Goal: Transaction & Acquisition: Purchase product/service

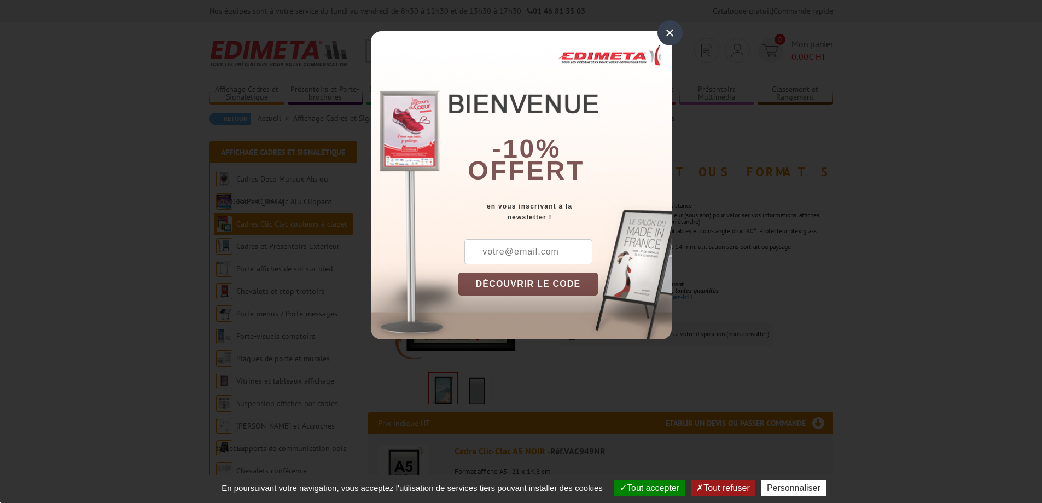
click at [531, 279] on button "DÉCOUVRIR LE CODE" at bounding box center [529, 283] width 140 height 23
click at [529, 251] on input "text" at bounding box center [529, 251] width 128 height 25
click at [673, 33] on div "×" at bounding box center [670, 32] width 25 height 25
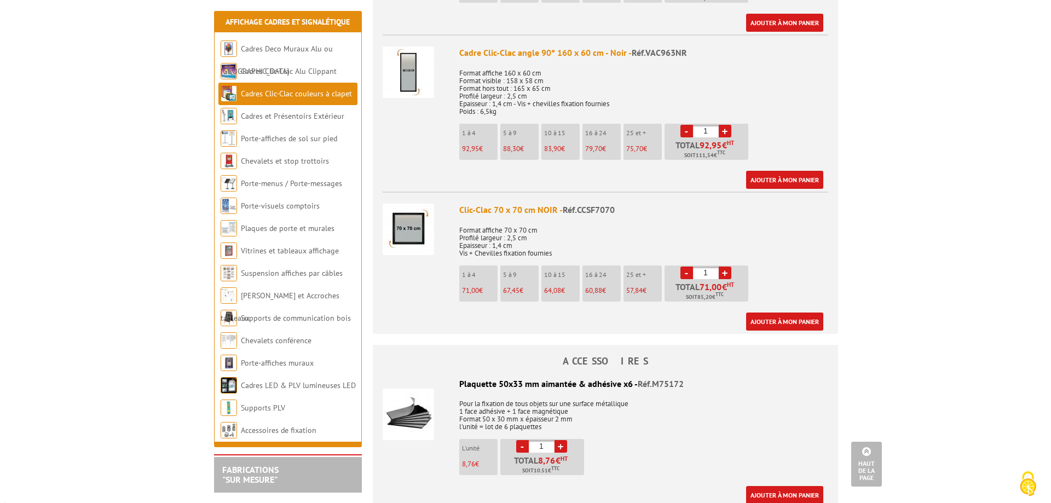
scroll to position [2067, 0]
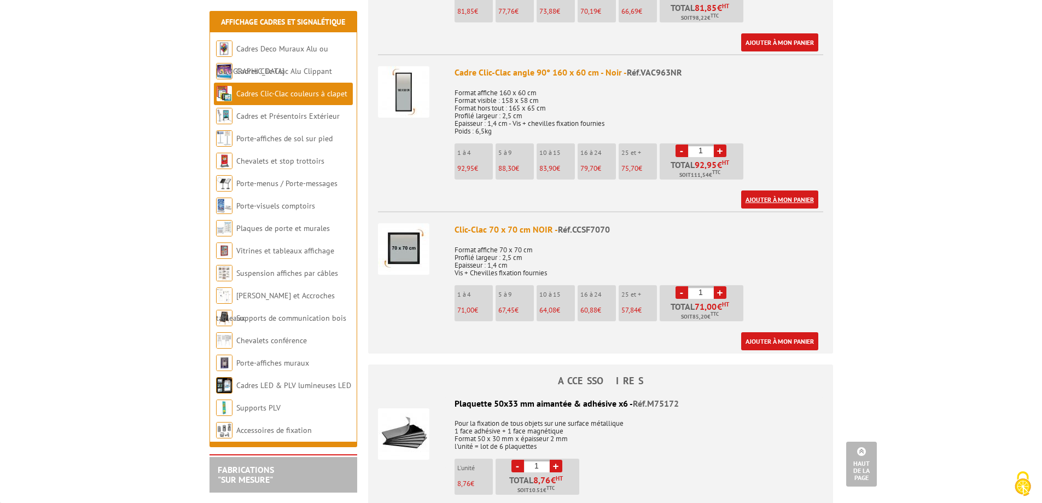
click at [780, 202] on link "Ajouter à mon panier" at bounding box center [779, 199] width 77 height 18
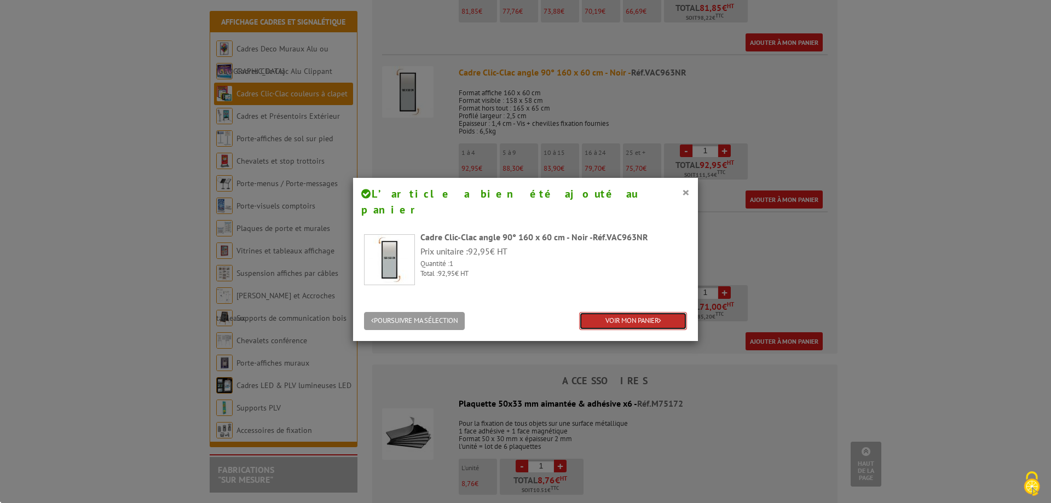
click at [636, 312] on link "VOIR MON PANIER" at bounding box center [633, 321] width 108 height 18
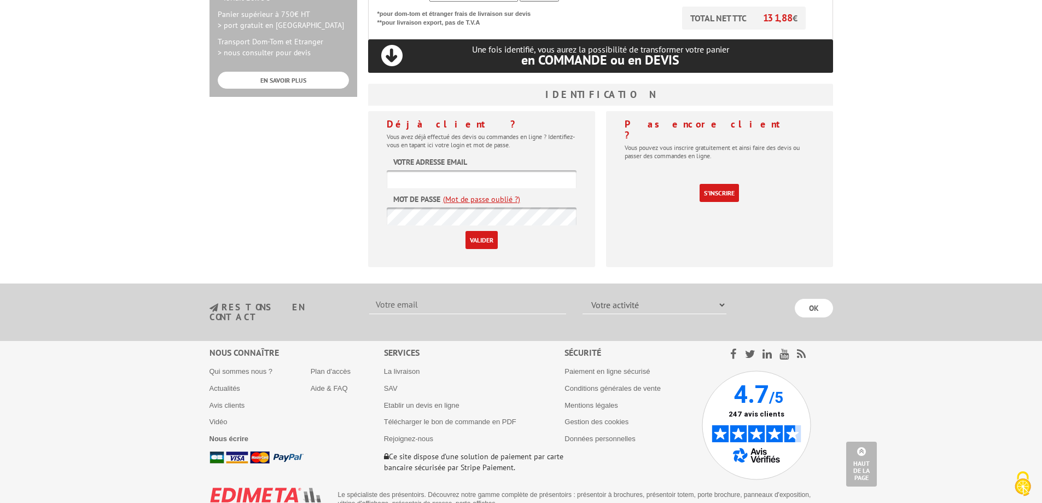
scroll to position [404, 0]
click at [410, 367] on link "La livraison" at bounding box center [402, 371] width 36 height 8
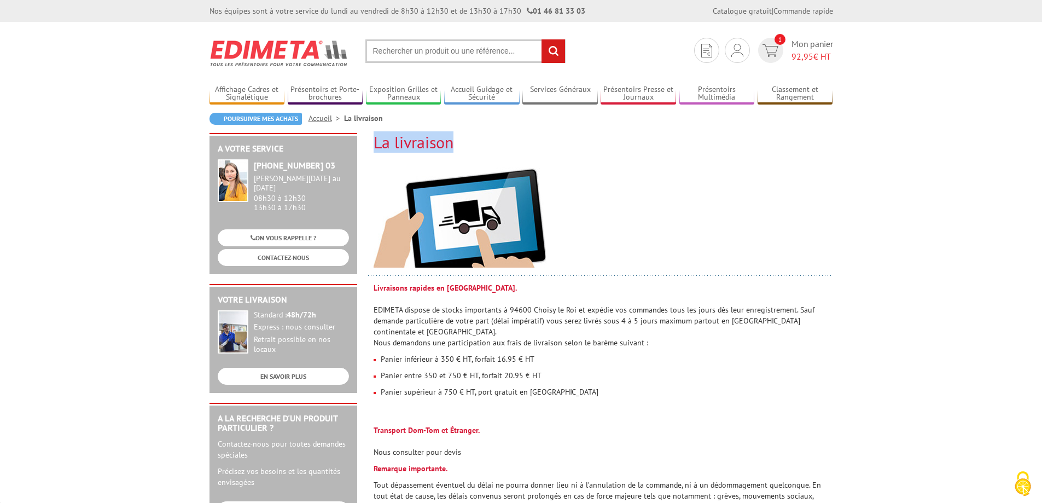
drag, startPoint x: 374, startPoint y: 143, endPoint x: 453, endPoint y: 136, distance: 78.5
click at [453, 136] on h2 "La livraison" at bounding box center [601, 142] width 454 height 18
